Goal: Task Accomplishment & Management: Complete application form

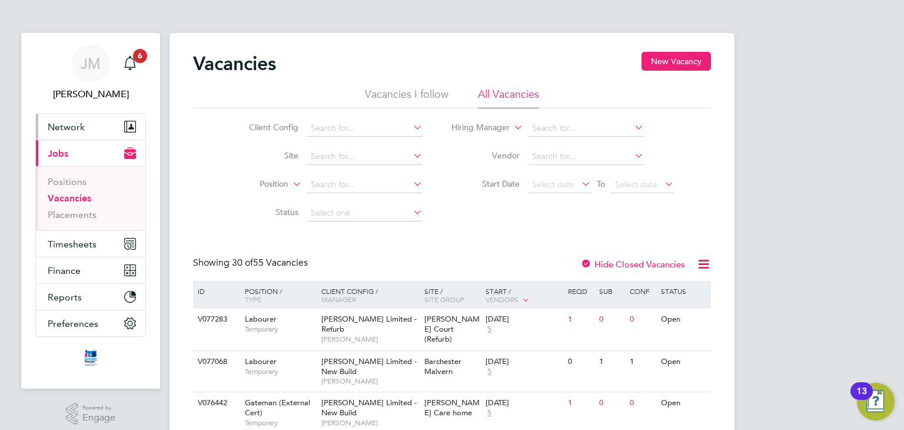
click at [58, 137] on button "Network" at bounding box center [90, 127] width 109 height 26
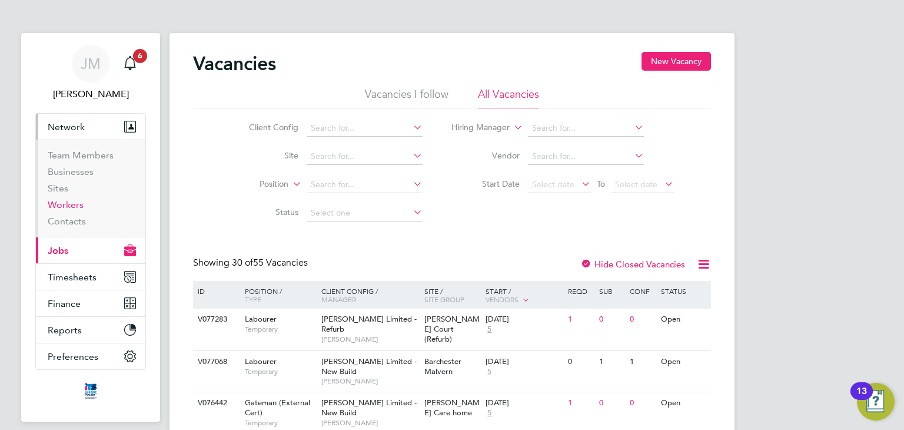
click at [63, 199] on link "Workers" at bounding box center [66, 204] width 36 height 11
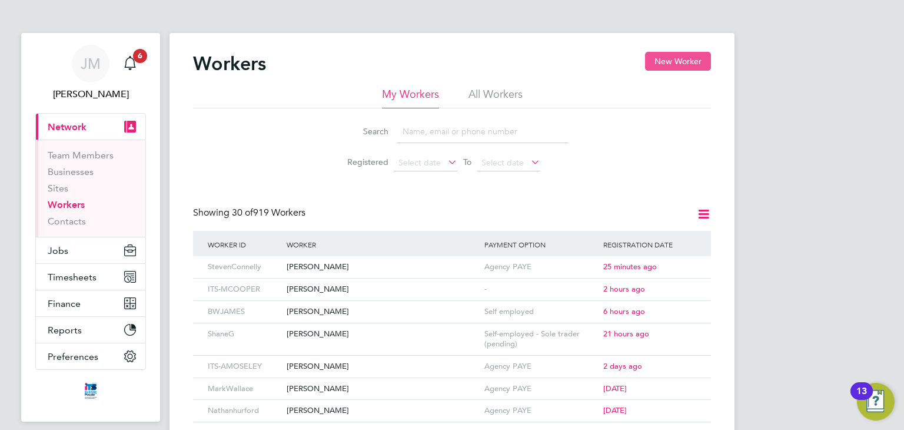
click at [677, 59] on button "New Worker" at bounding box center [678, 61] width 66 height 19
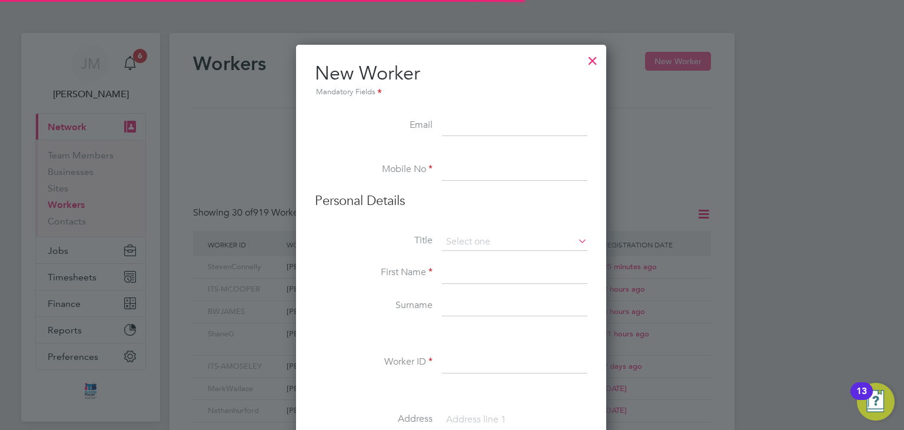
scroll to position [997, 311]
click at [597, 68] on div at bounding box center [592, 57] width 21 height 21
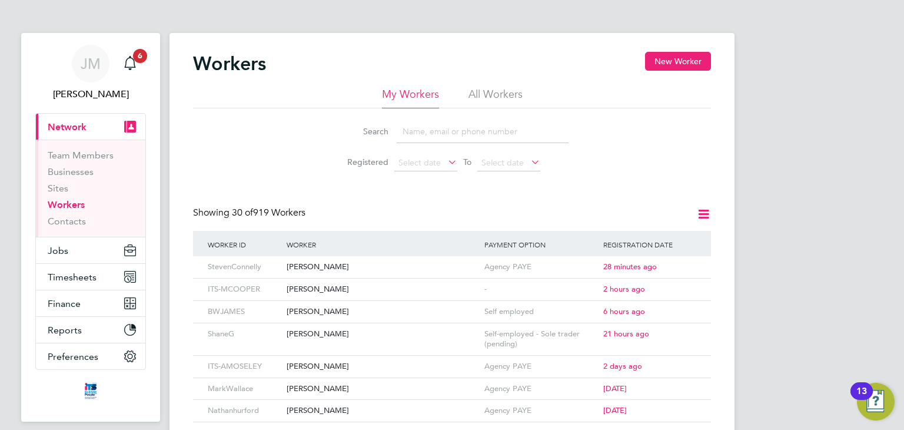
click at [490, 285] on div "-" at bounding box center [540, 289] width 119 height 22
